Goal: Information Seeking & Learning: Check status

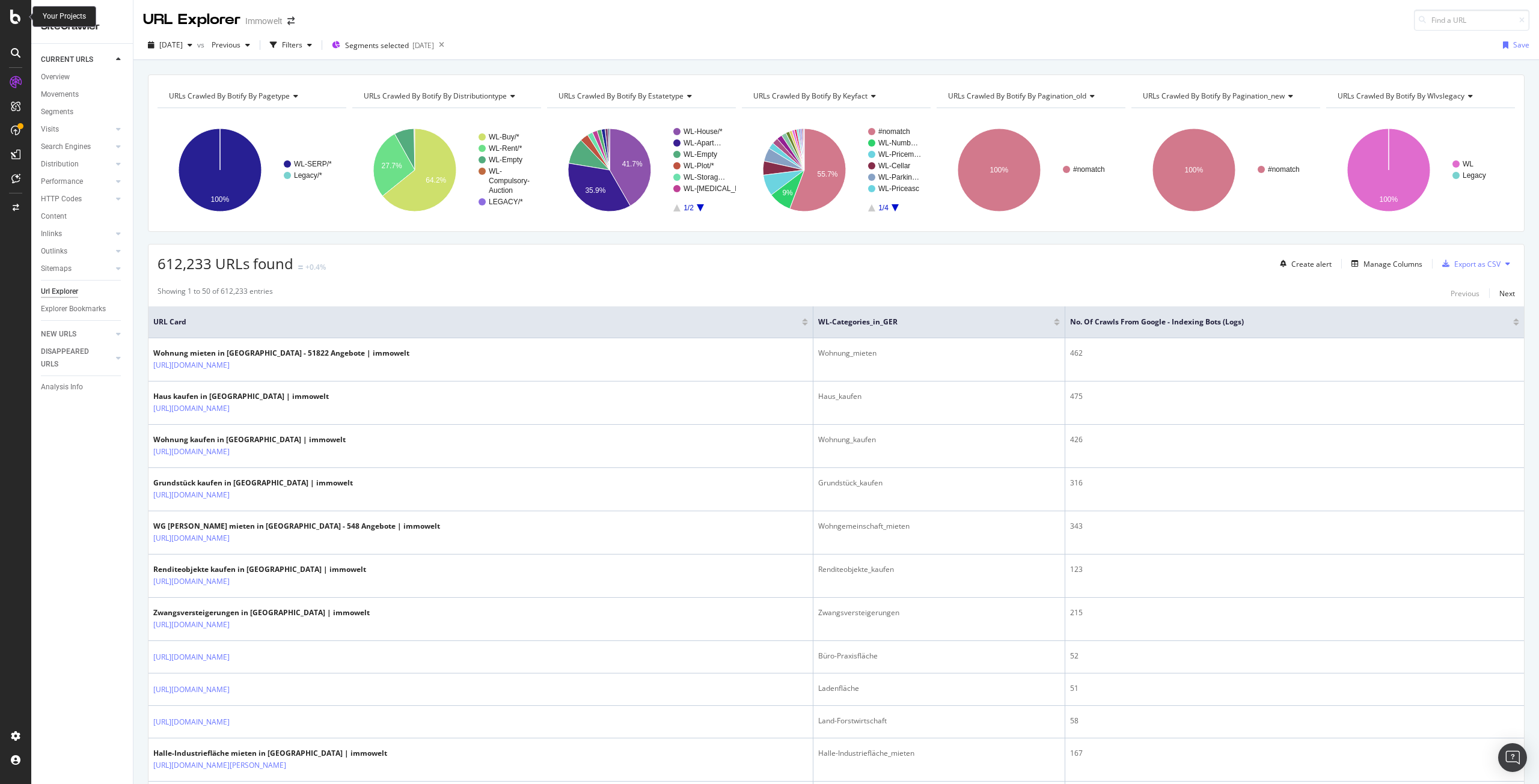
click at [12, 20] on icon at bounding box center [15, 17] width 11 height 14
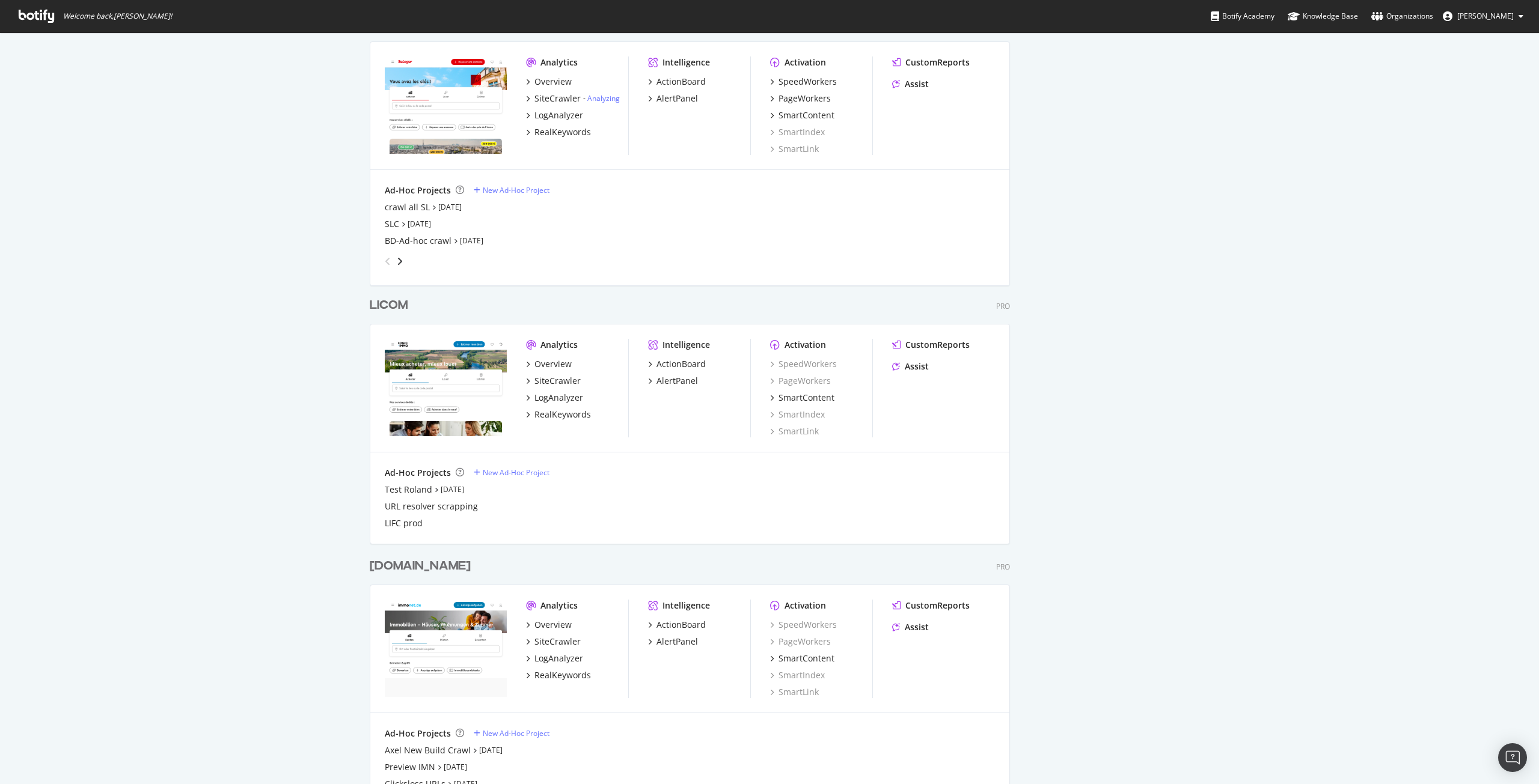
scroll to position [2173, 0]
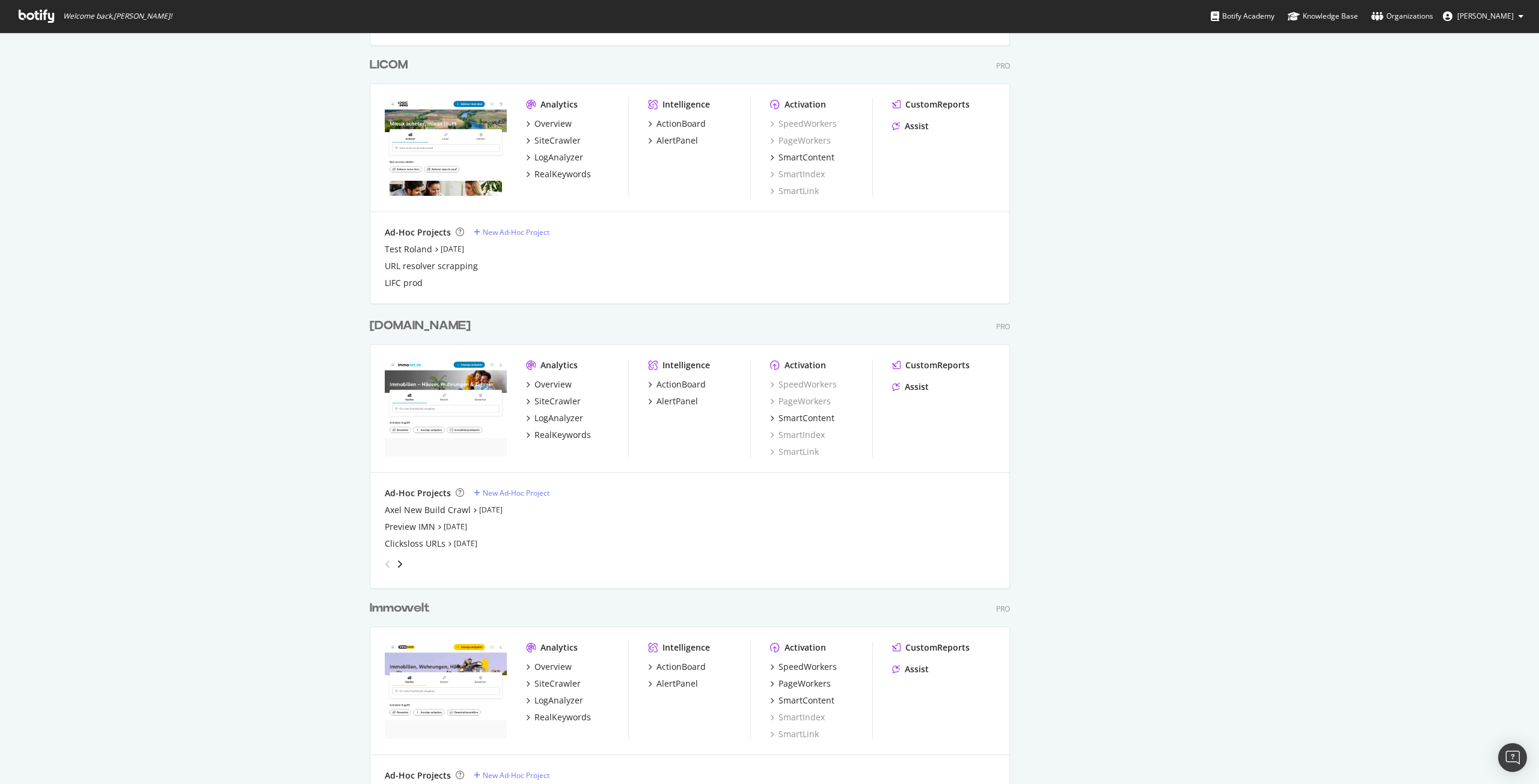
click at [396, 325] on div "[DOMAIN_NAME]" at bounding box center [419, 326] width 101 height 17
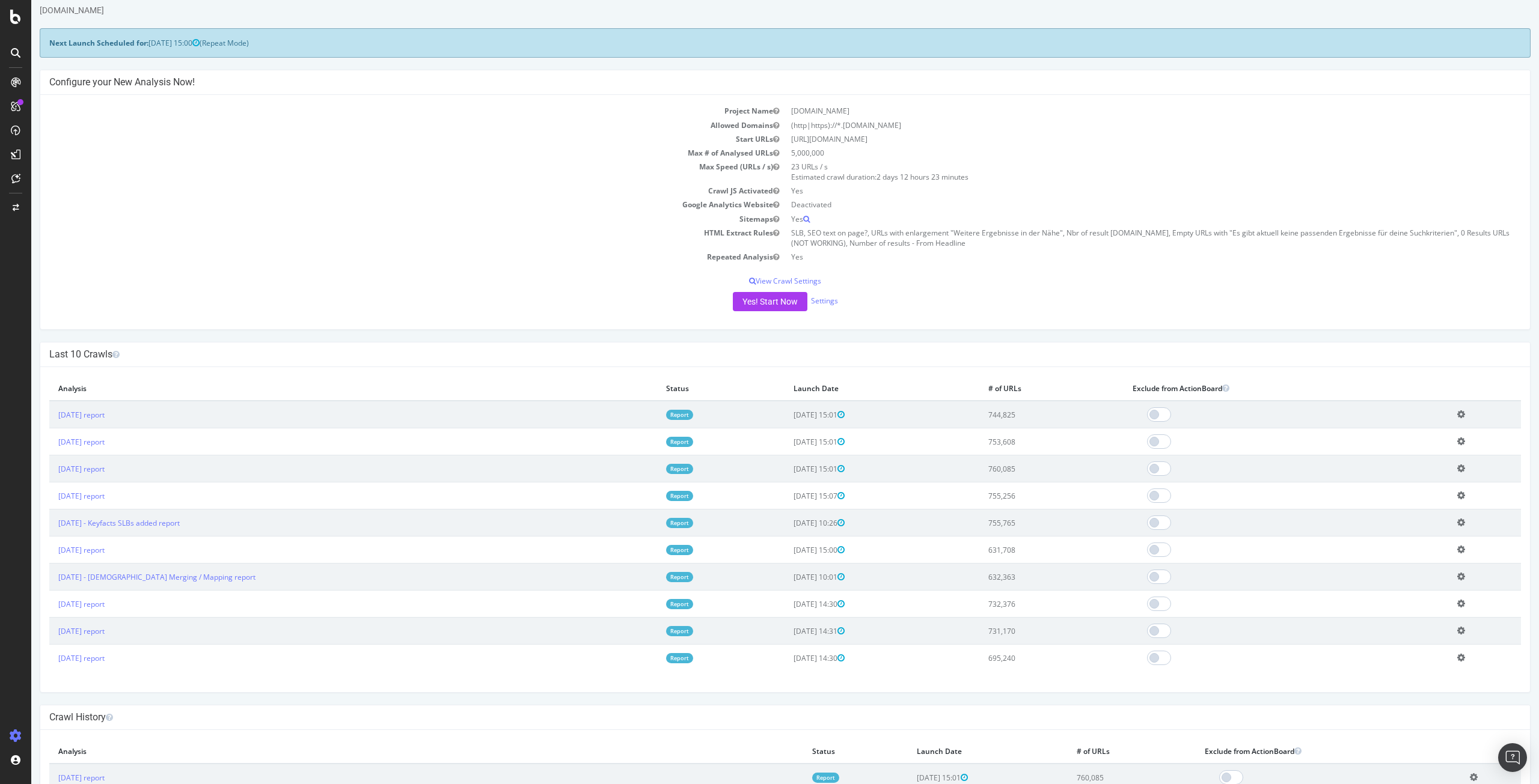
scroll to position [60, 0]
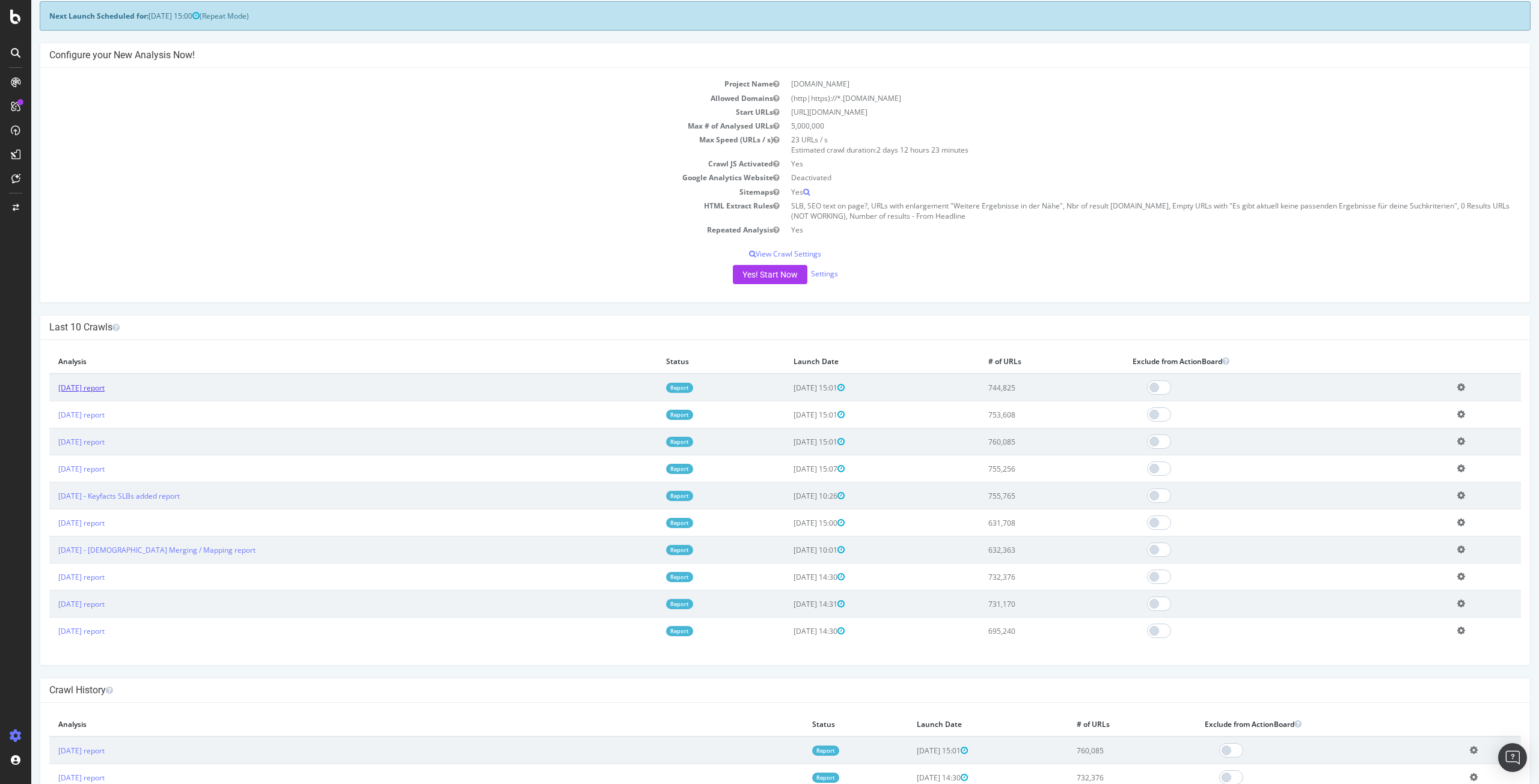
click at [94, 386] on link "[DATE] report" at bounding box center [81, 387] width 46 height 10
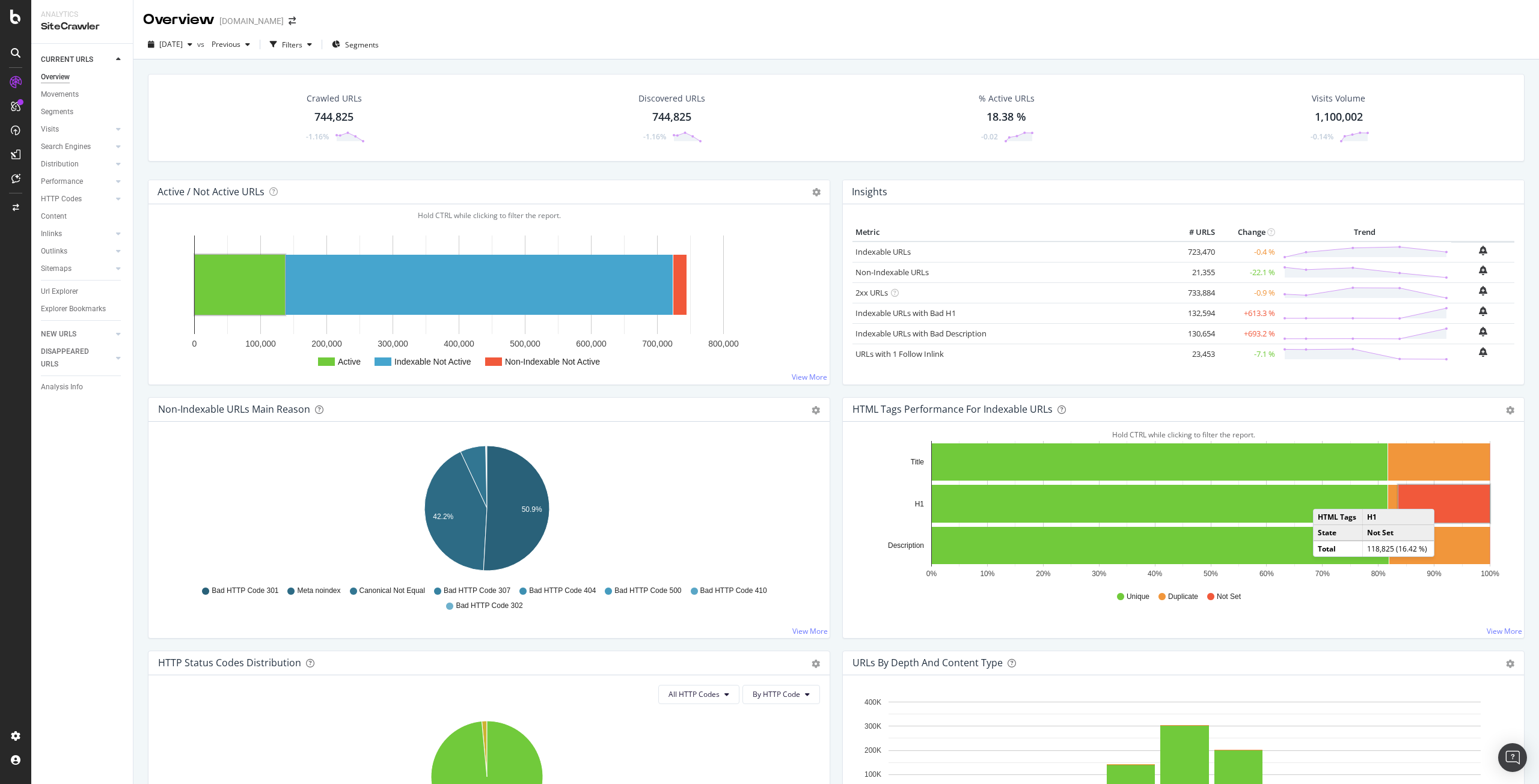
click at [1437, 497] on rect "A chart." at bounding box center [1444, 504] width 91 height 38
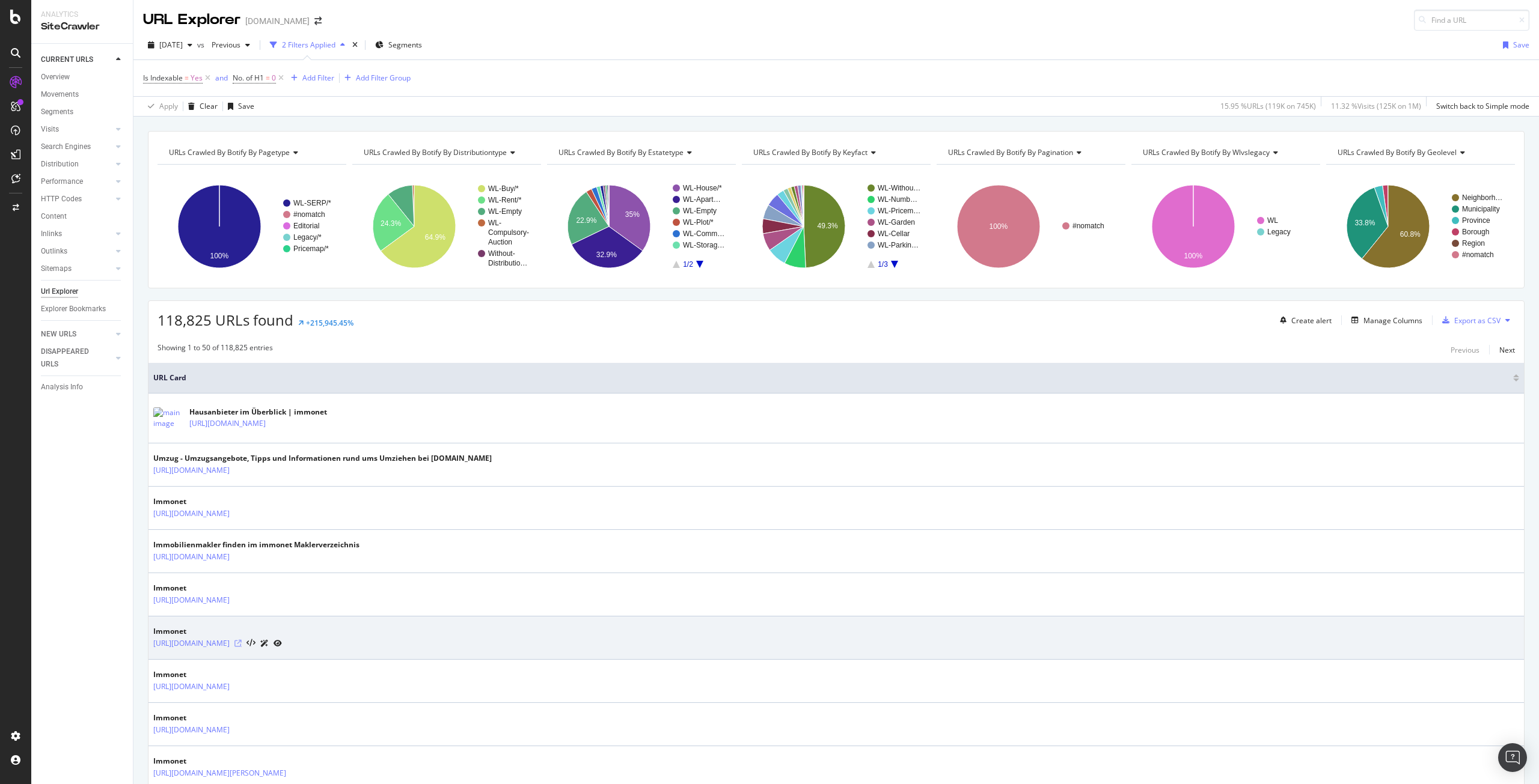
click at [242, 644] on icon at bounding box center [238, 644] width 8 height 8
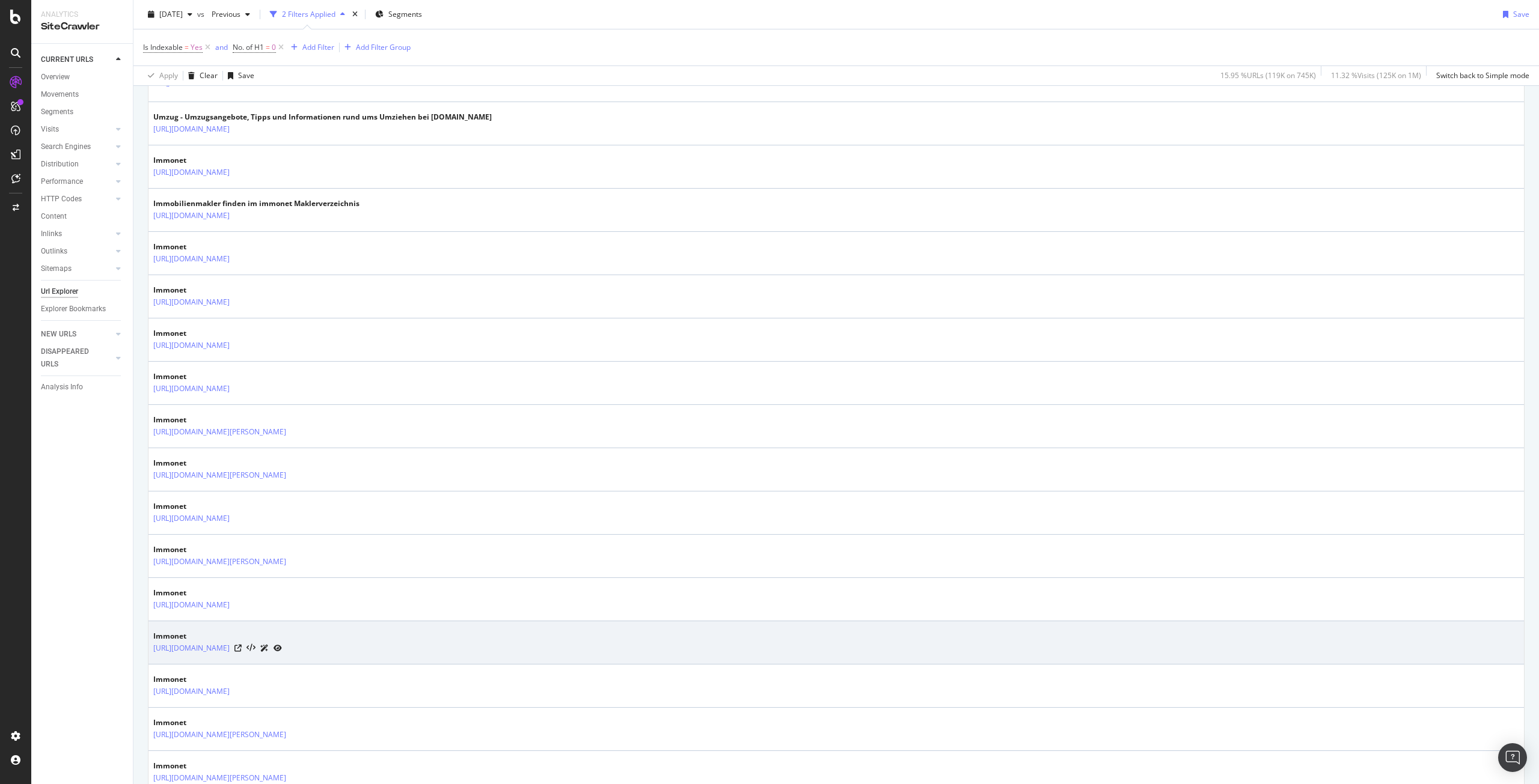
scroll to position [361, 0]
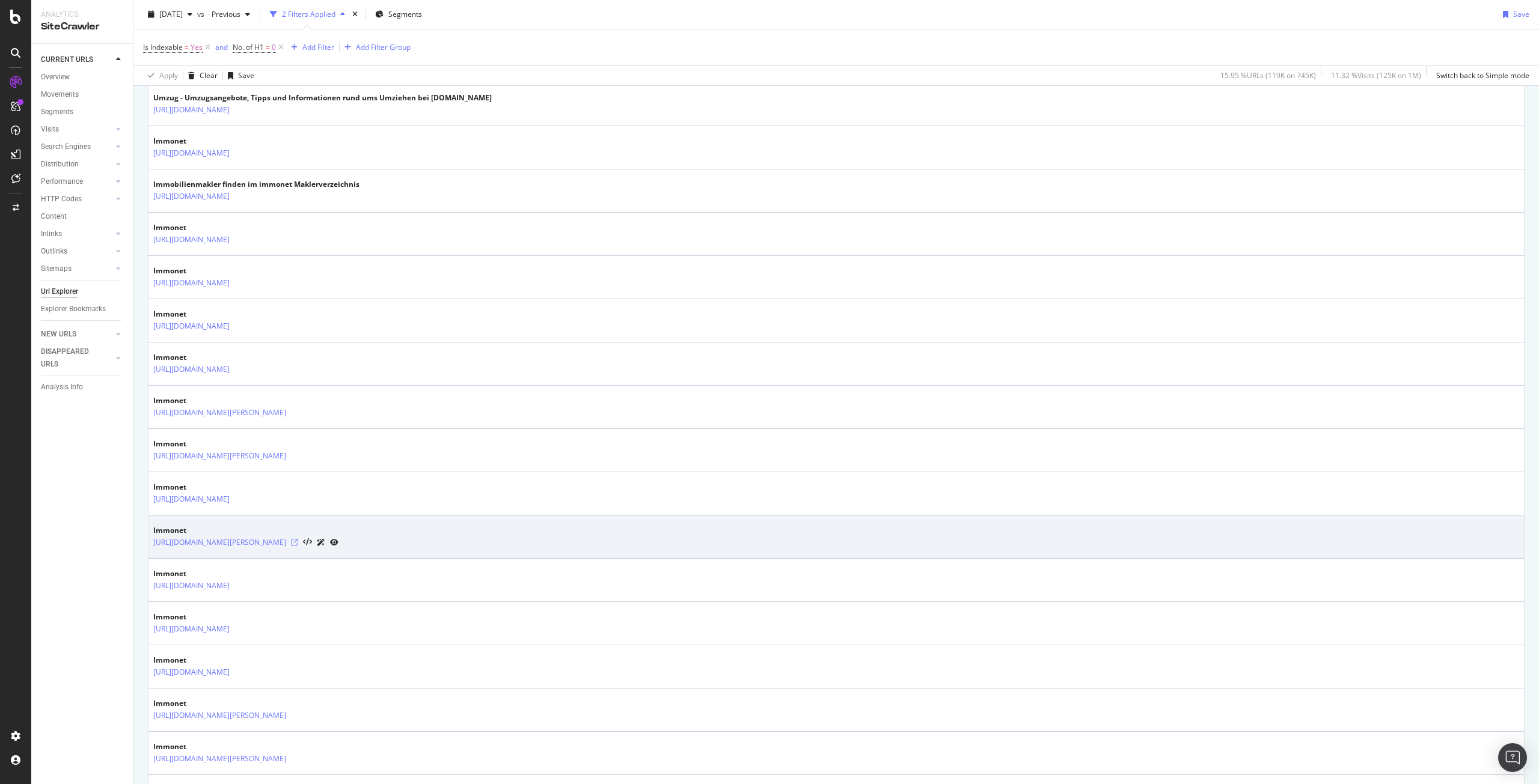
click at [298, 543] on icon at bounding box center [295, 543] width 8 height 8
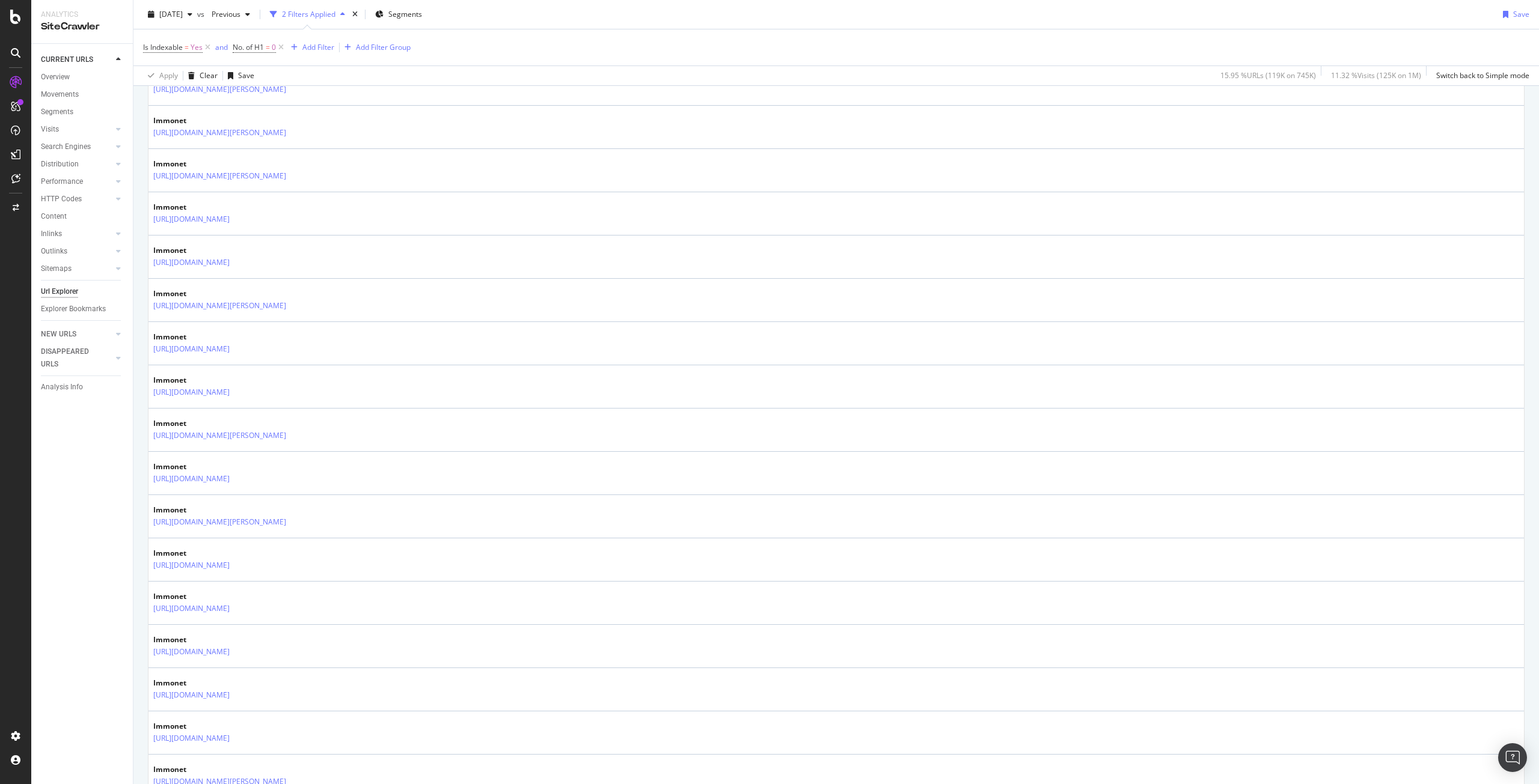
scroll to position [1262, 0]
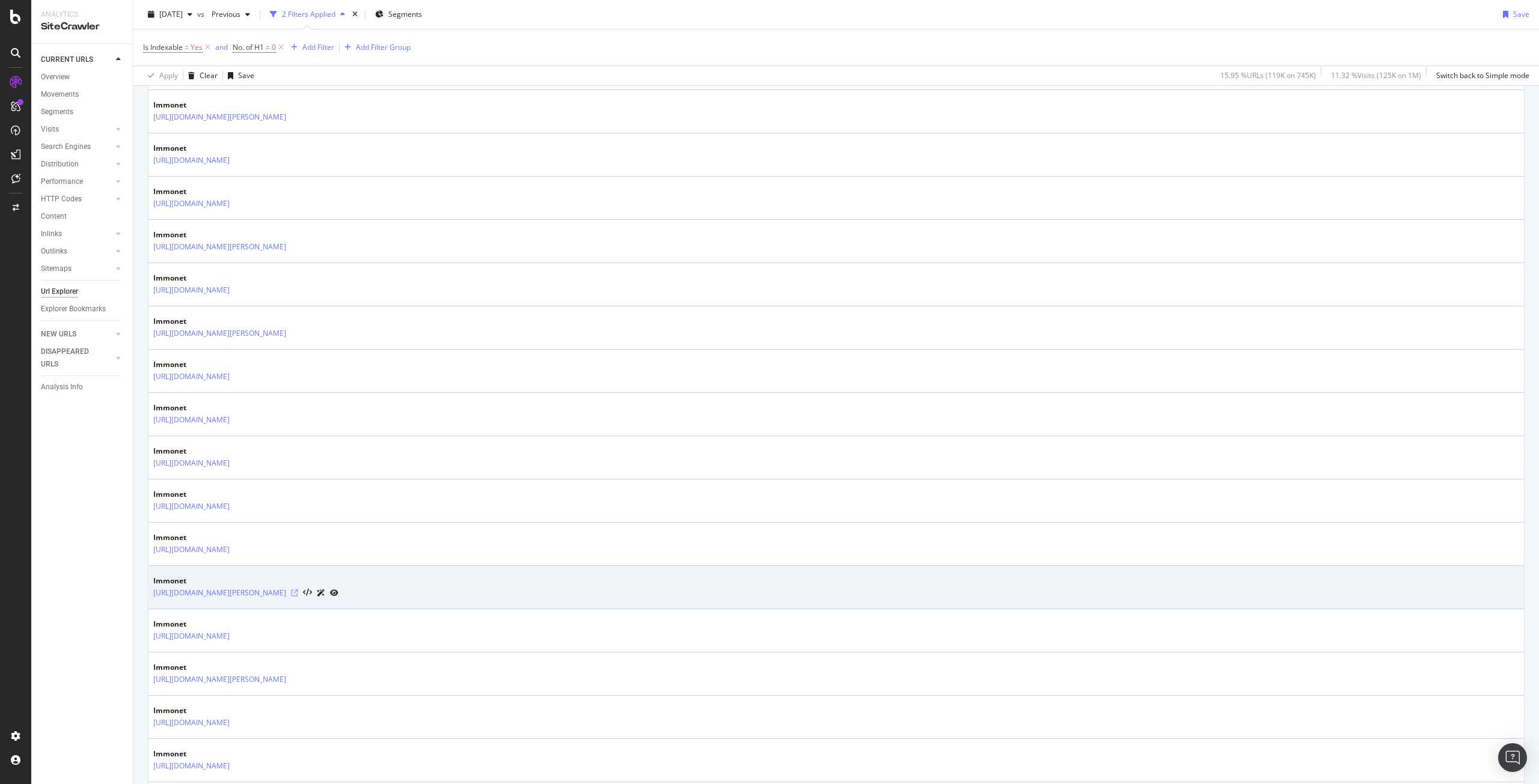
click at [298, 594] on icon at bounding box center [295, 594] width 8 height 8
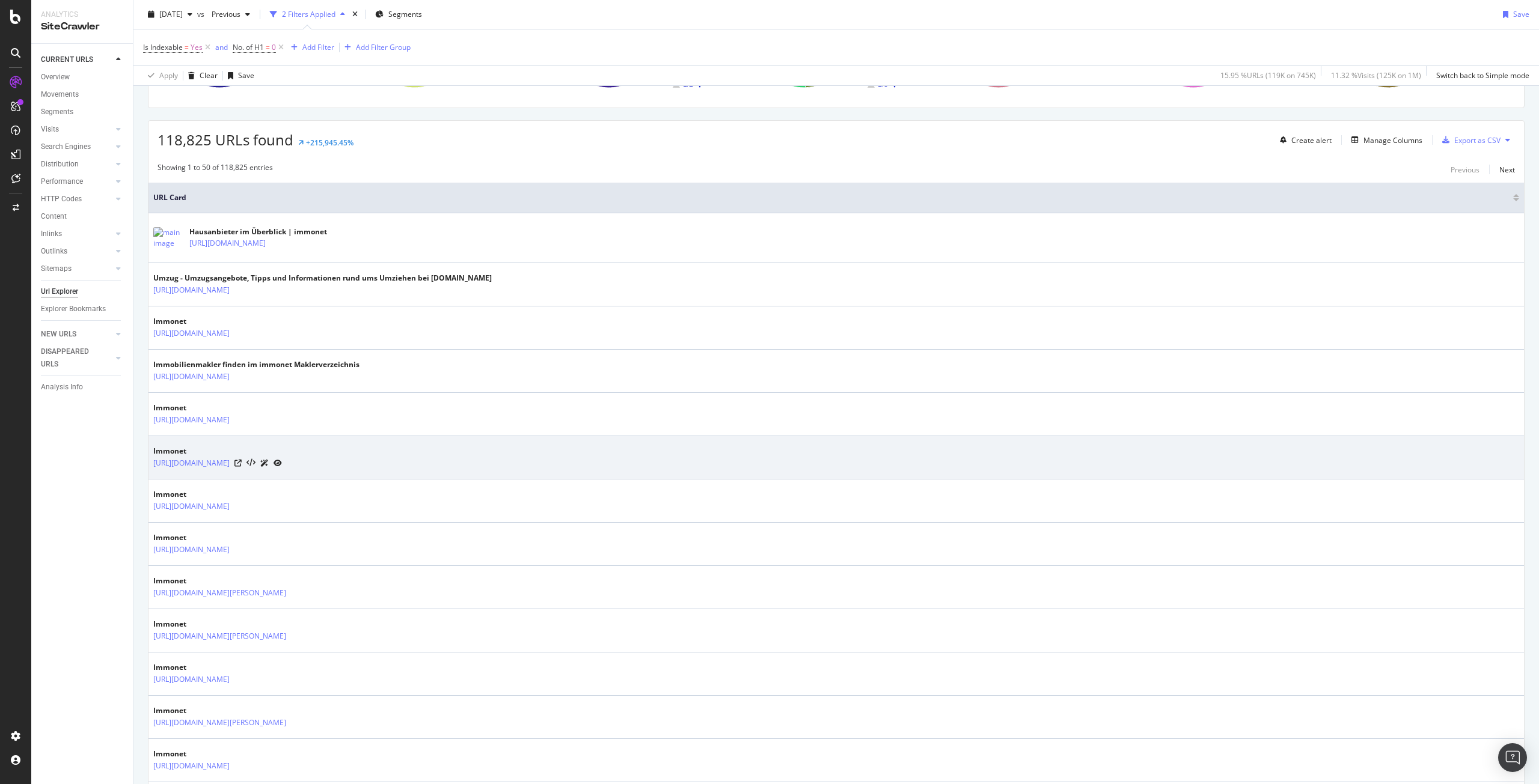
scroll to position [0, 0]
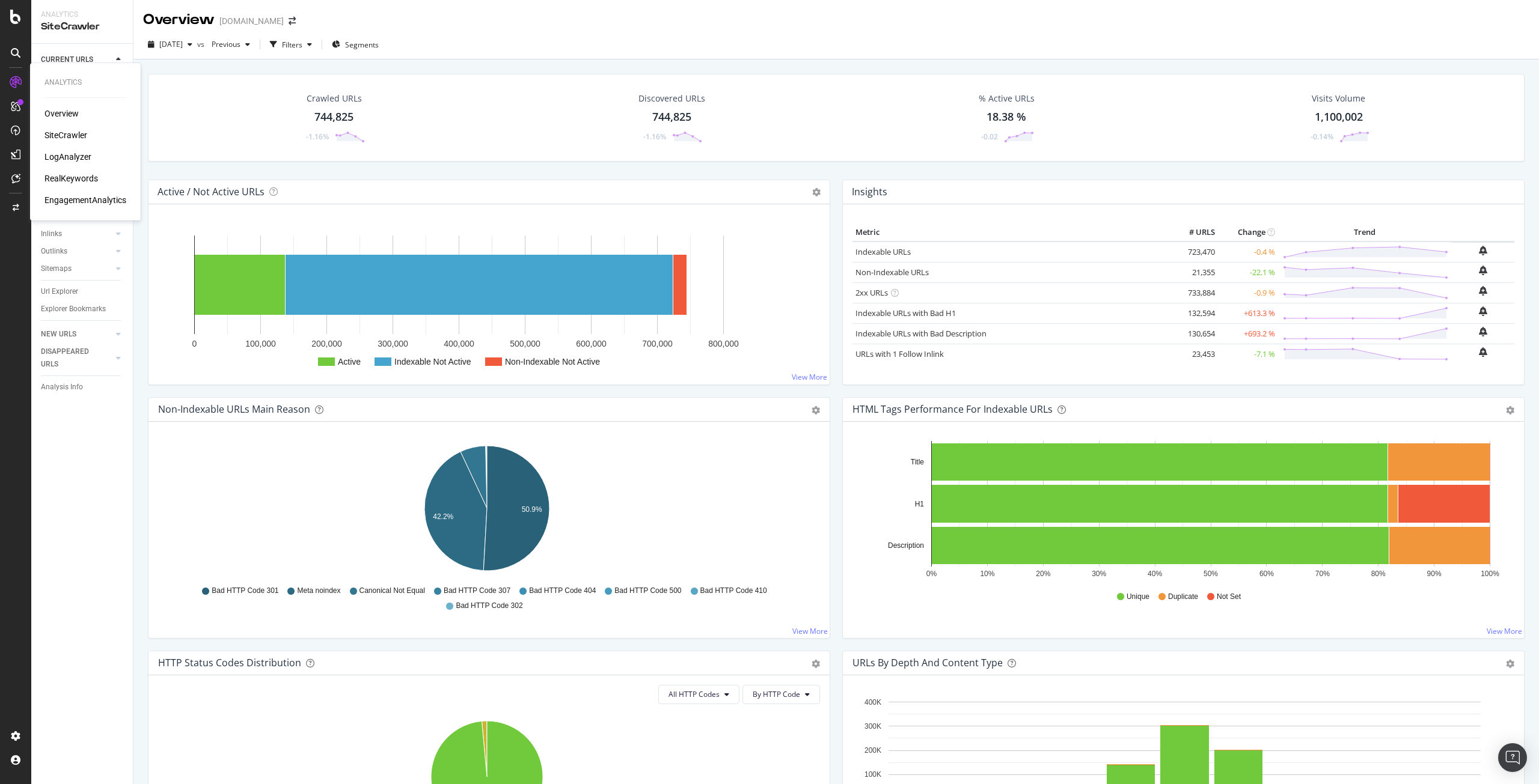
click at [76, 152] on div "LogAnalyzer" at bounding box center [68, 157] width 47 height 12
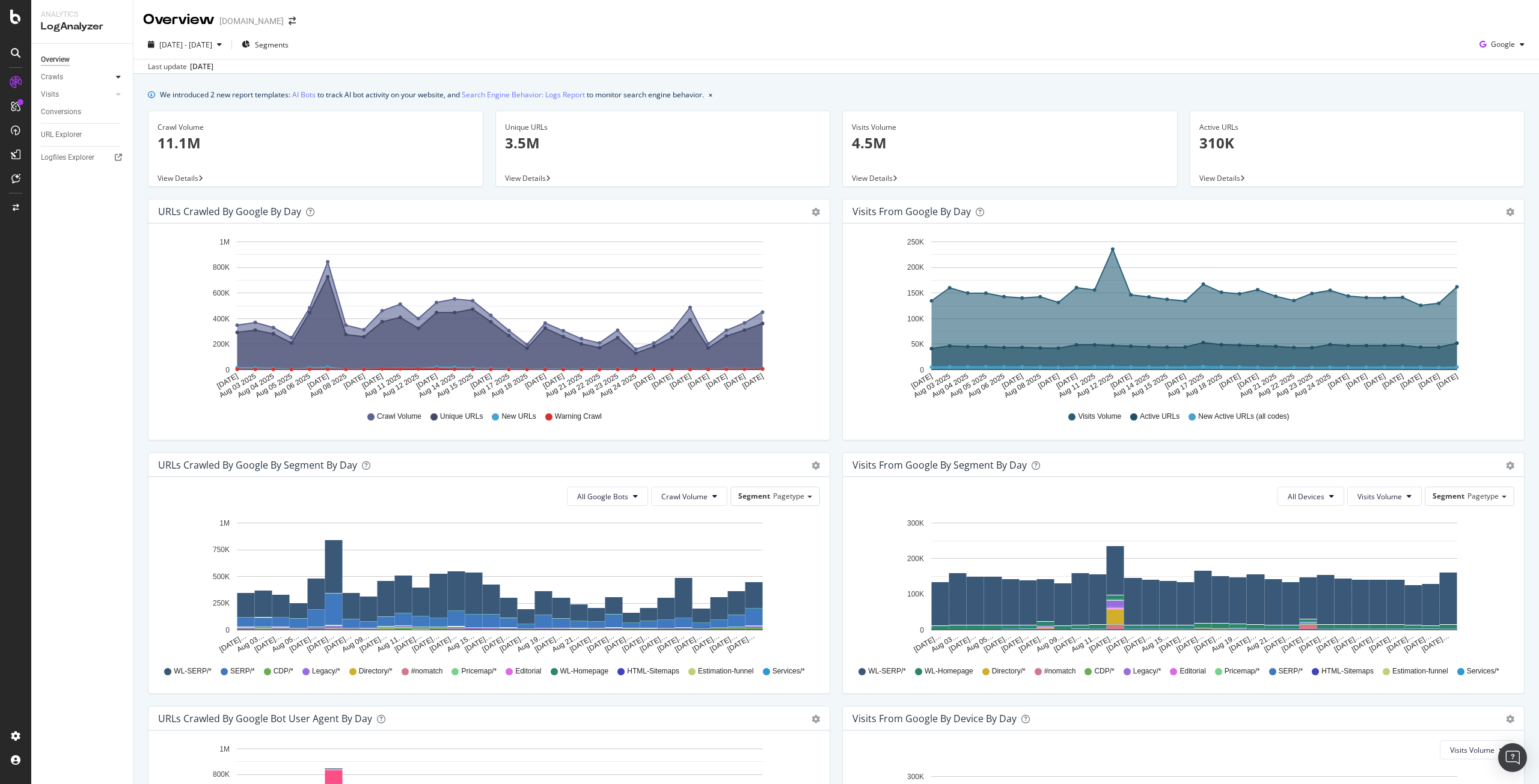
click at [117, 74] on icon at bounding box center [118, 77] width 5 height 8
click at [72, 140] on div "HTTP Codes" at bounding box center [67, 142] width 41 height 13
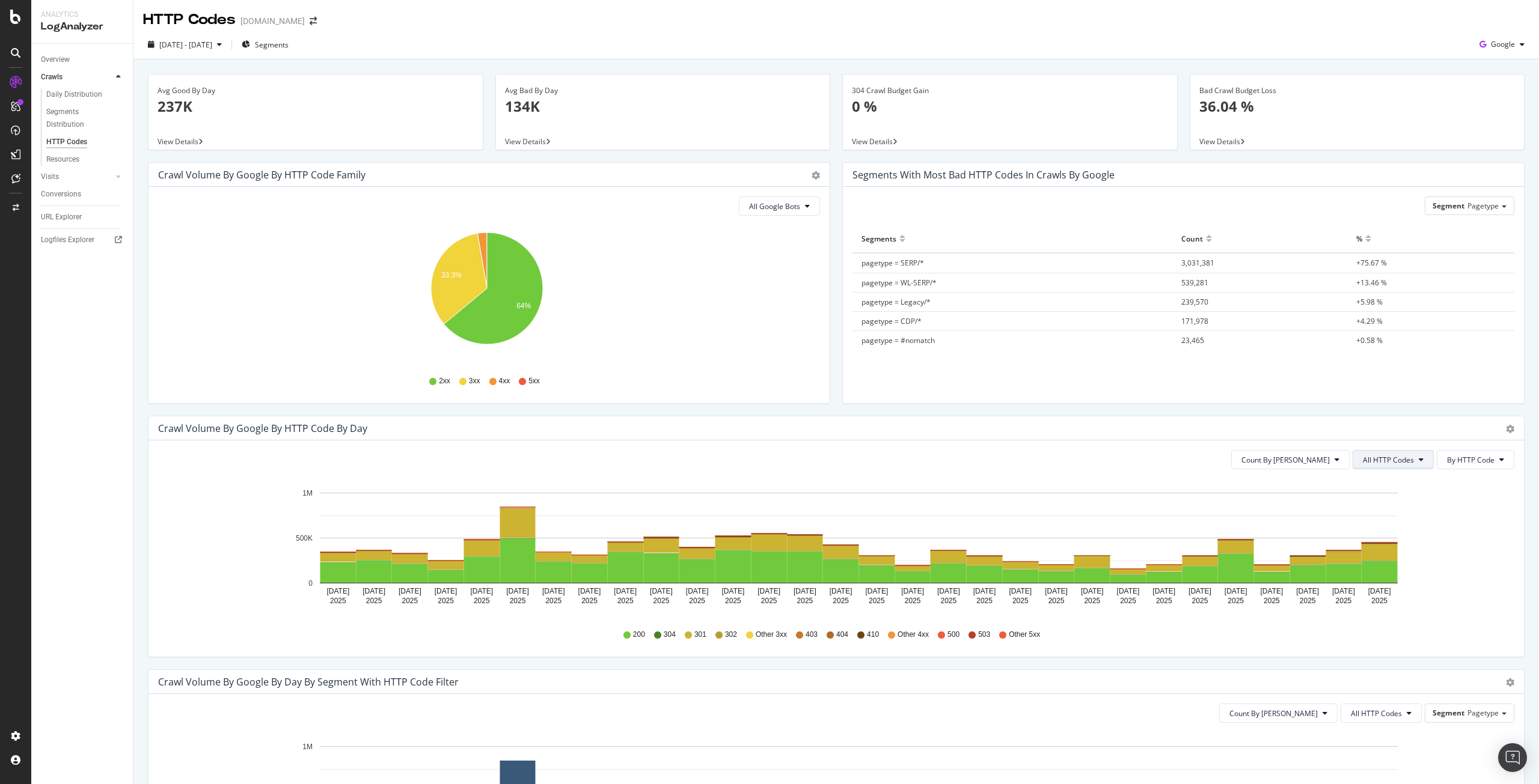
click at [1419, 459] on icon at bounding box center [1421, 460] width 5 height 8
click at [1380, 546] on span "3xx family" at bounding box center [1386, 550] width 61 height 11
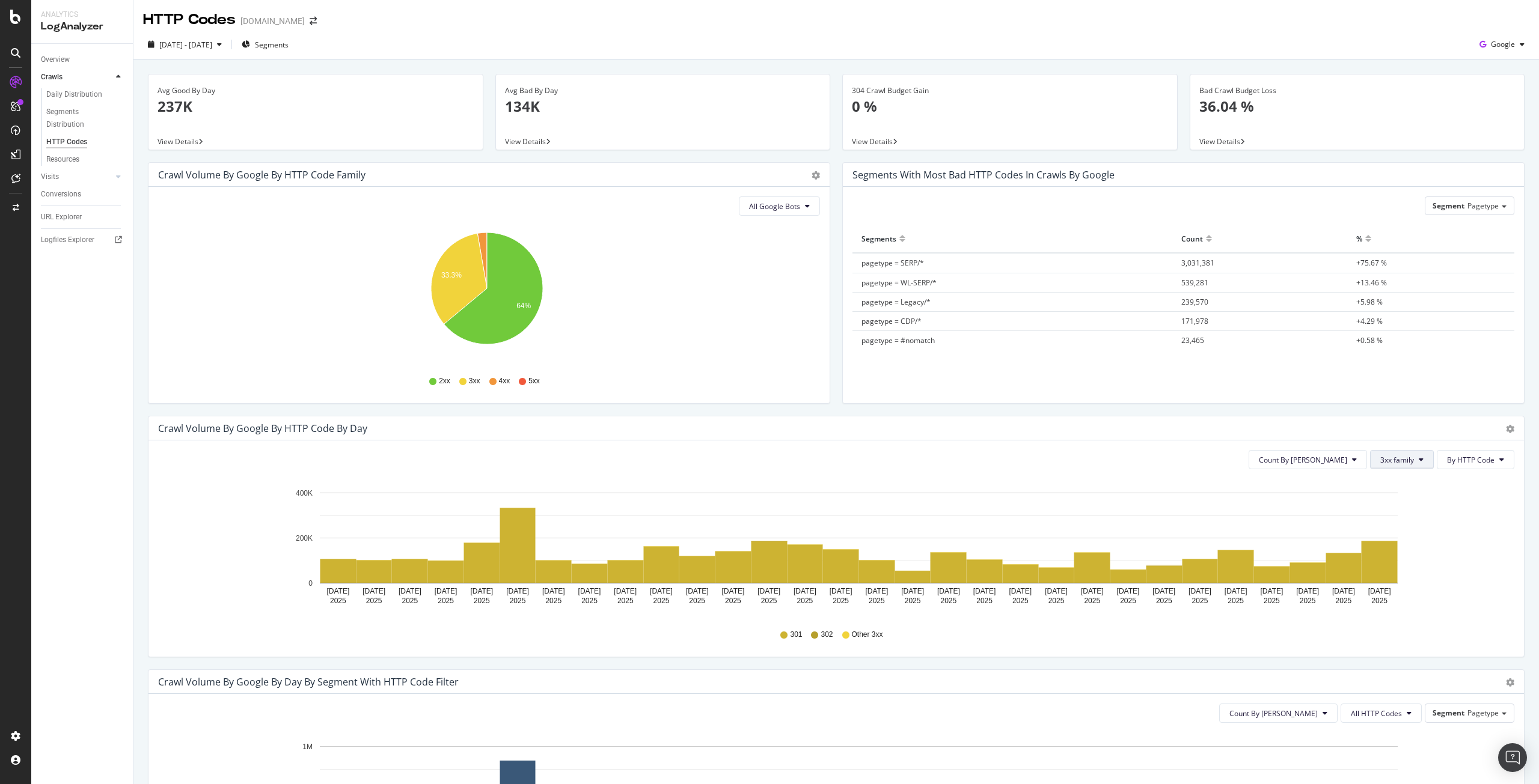
click at [1388, 458] on span "3xx family" at bounding box center [1397, 459] width 33 height 10
click at [1390, 570] on span "4xx family" at bounding box center [1402, 572] width 61 height 11
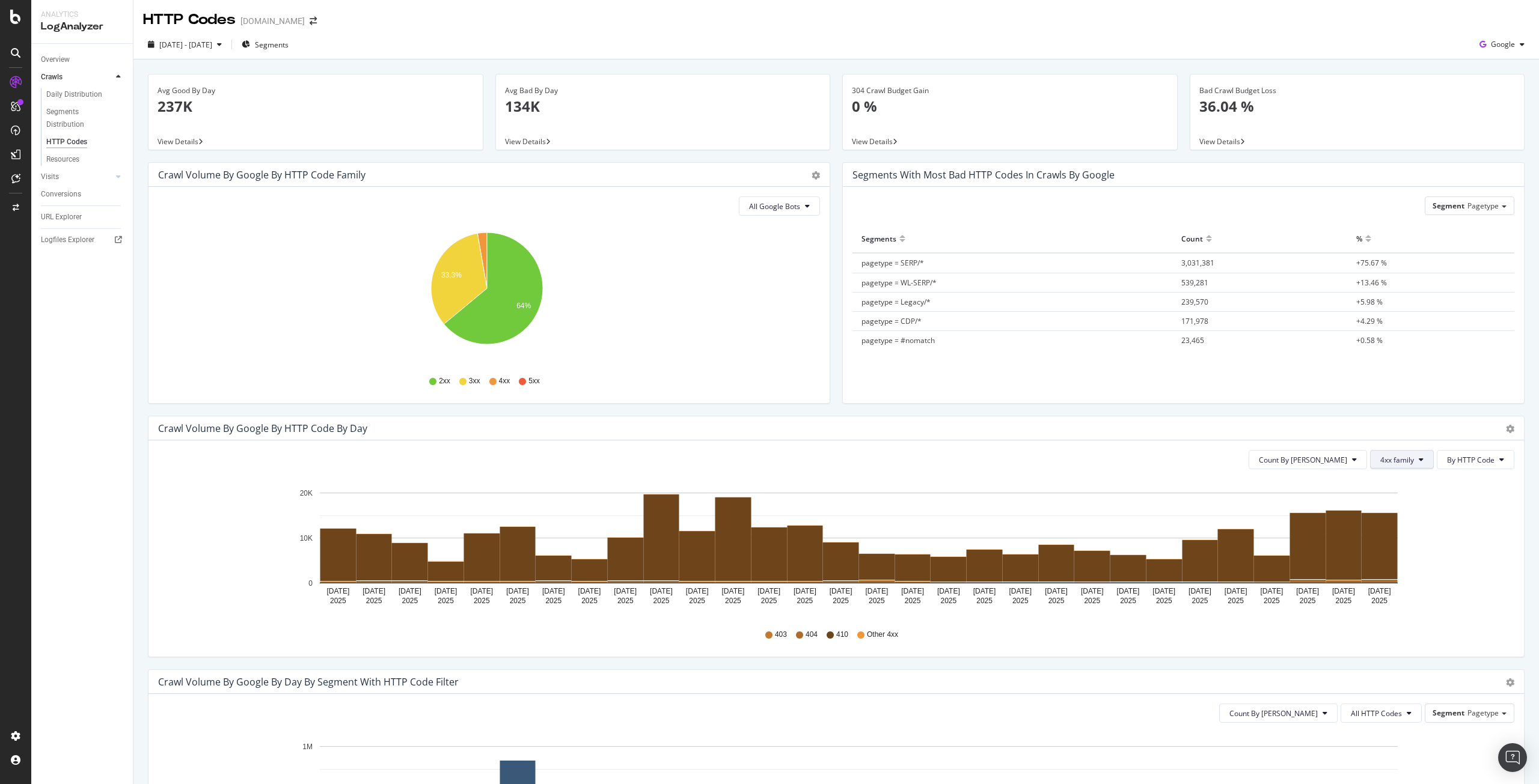
click at [1406, 461] on button "4xx family" at bounding box center [1402, 459] width 64 height 19
click at [1407, 503] on span "Good HTTP Codes" at bounding box center [1402, 506] width 61 height 11
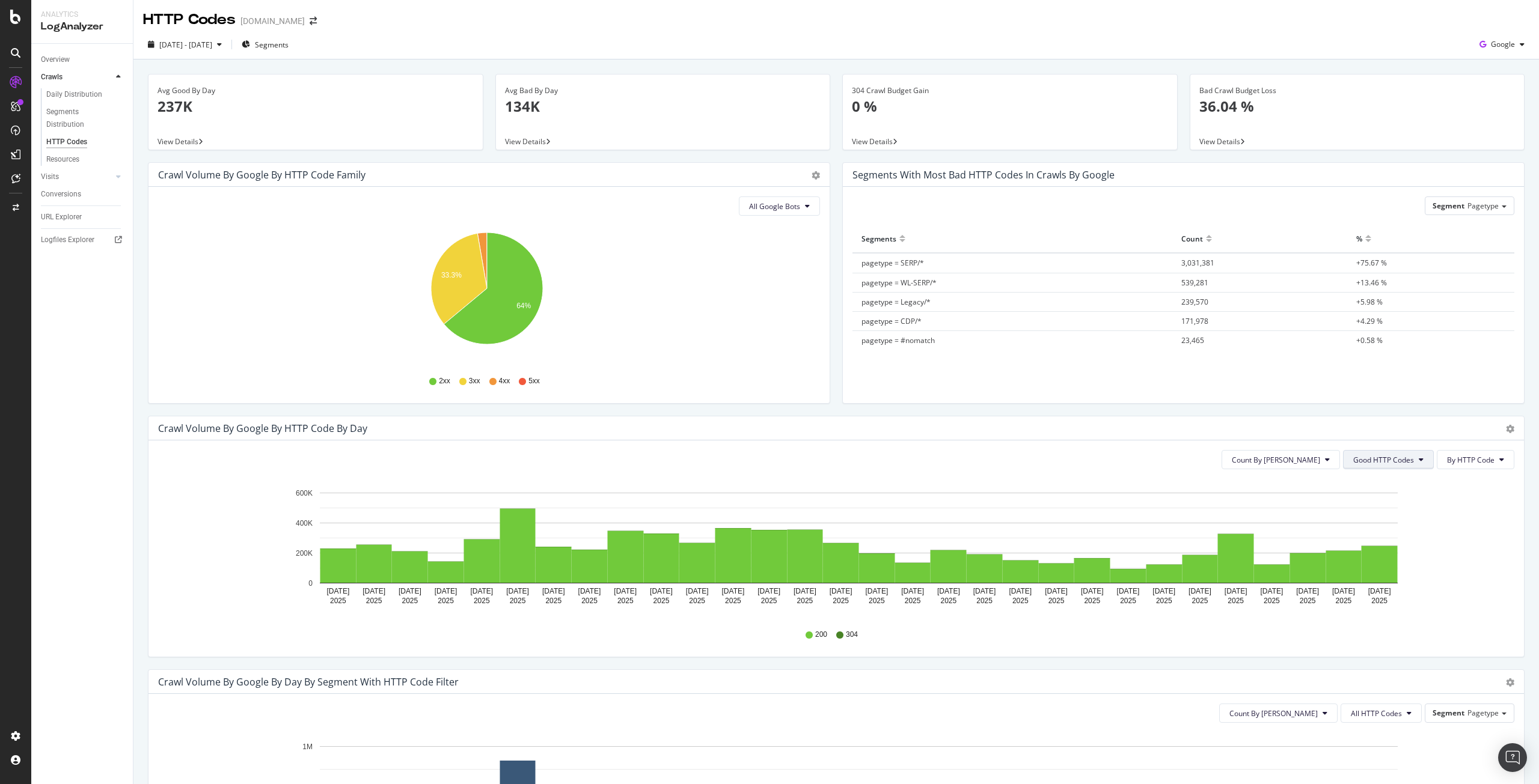
click at [1411, 454] on button "Good HTTP Codes" at bounding box center [1389, 459] width 91 height 19
click at [1378, 554] on span "3xx family" at bounding box center [1376, 550] width 61 height 11
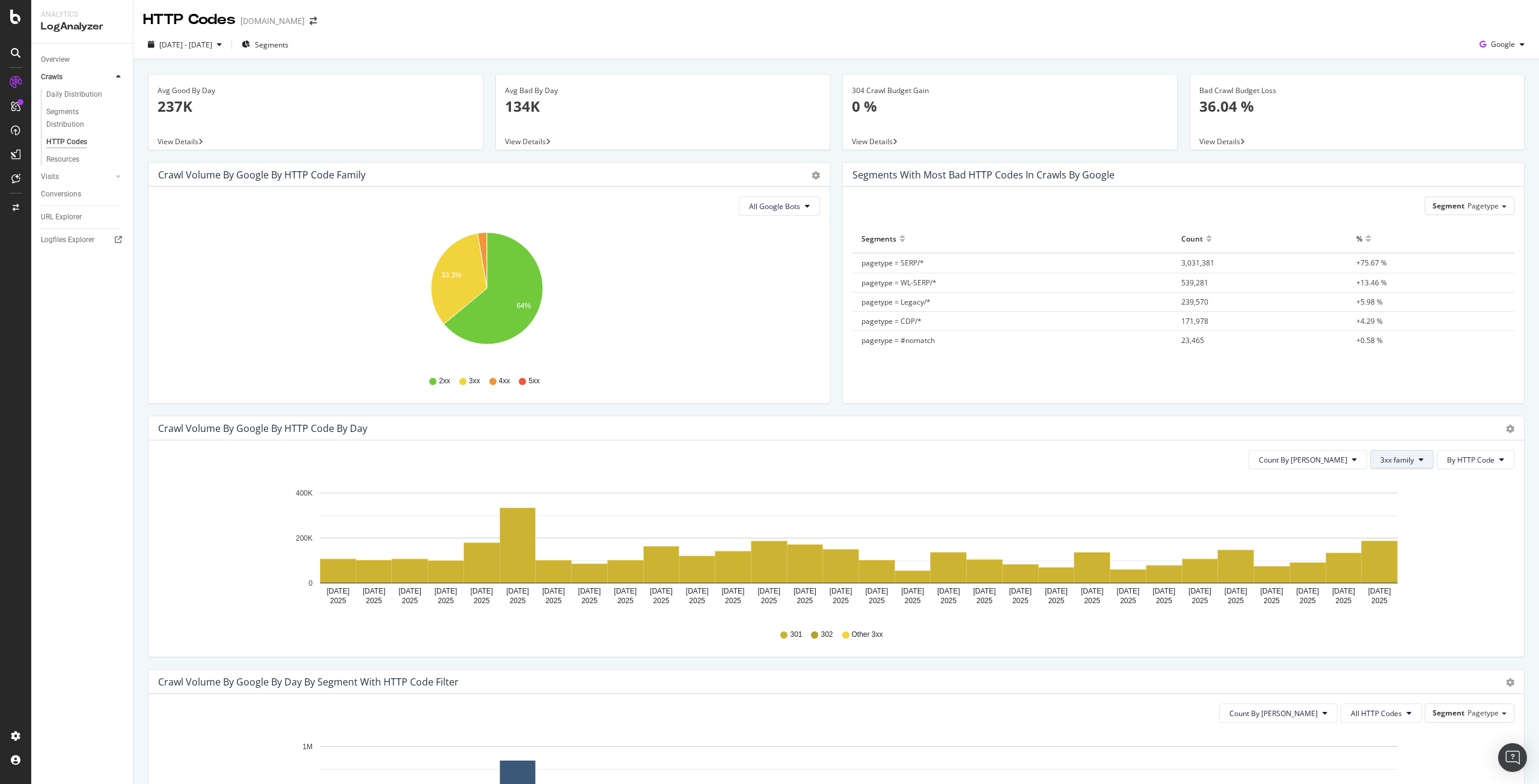
click at [1390, 462] on span "3xx family" at bounding box center [1397, 459] width 33 height 10
click at [1392, 577] on span "4xx family" at bounding box center [1402, 572] width 61 height 11
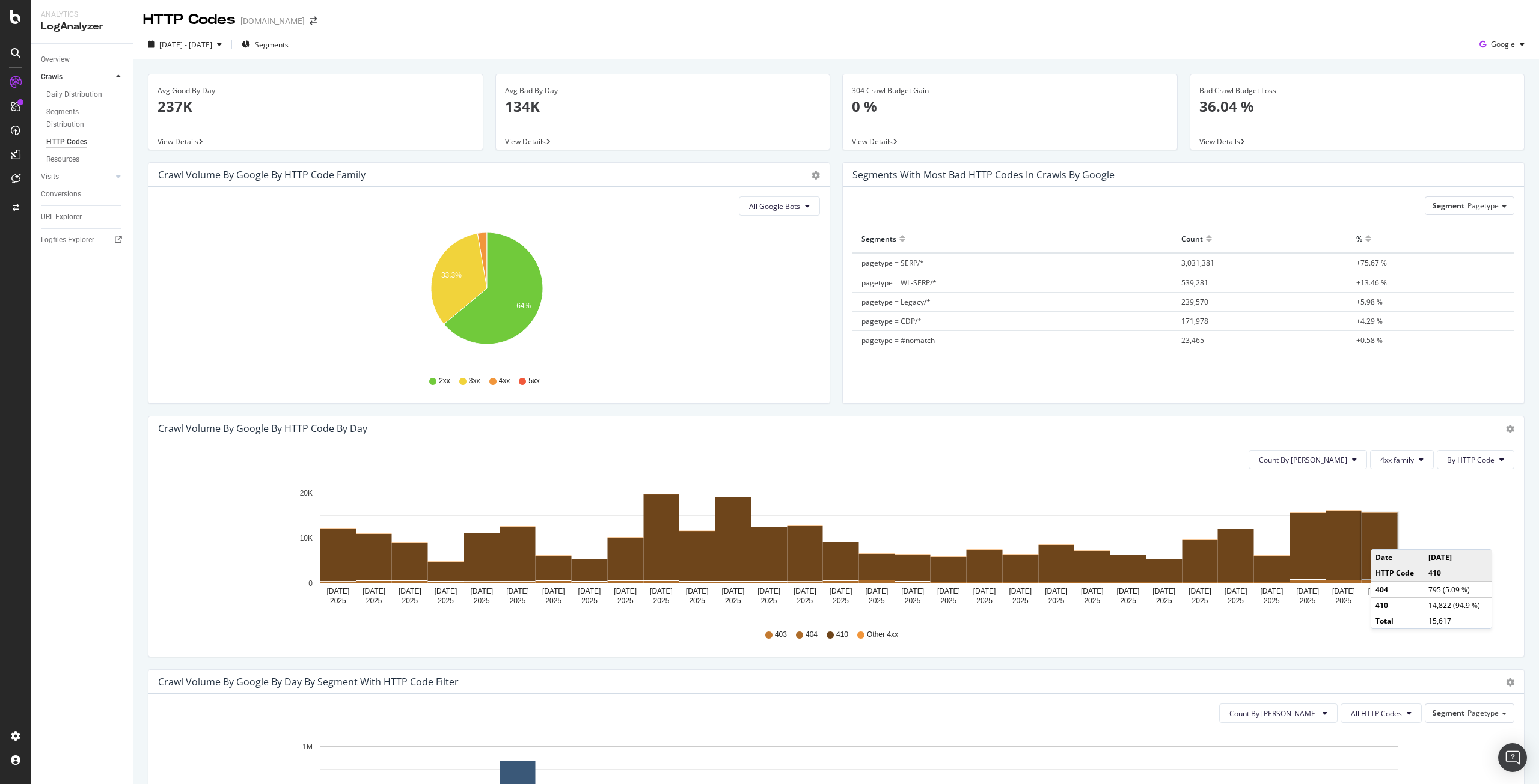
click at [1383, 538] on rect "A chart." at bounding box center [1380, 546] width 36 height 66
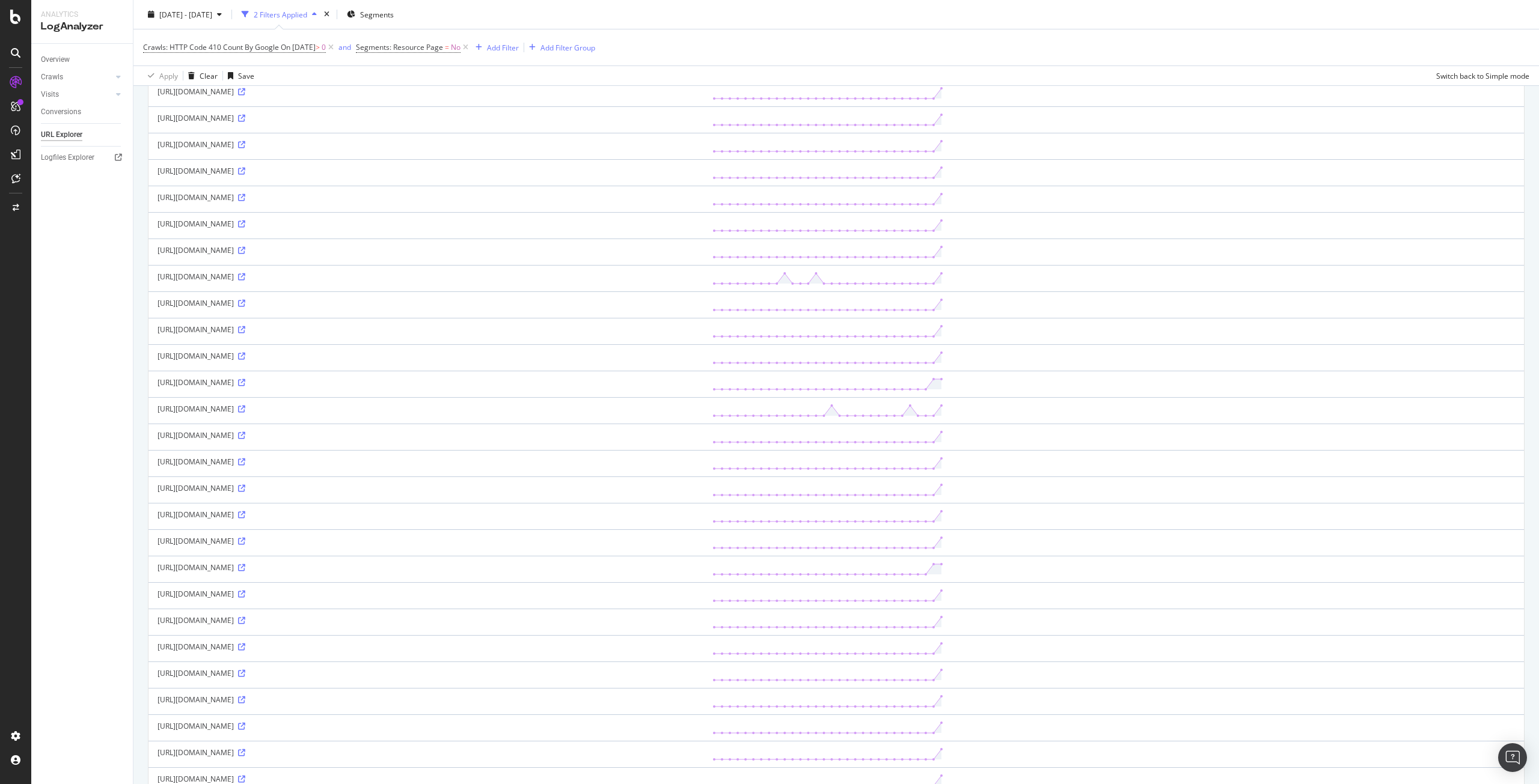
scroll to position [421, 0]
click at [245, 657] on icon at bounding box center [242, 654] width 8 height 8
